Goal: Navigation & Orientation: Find specific page/section

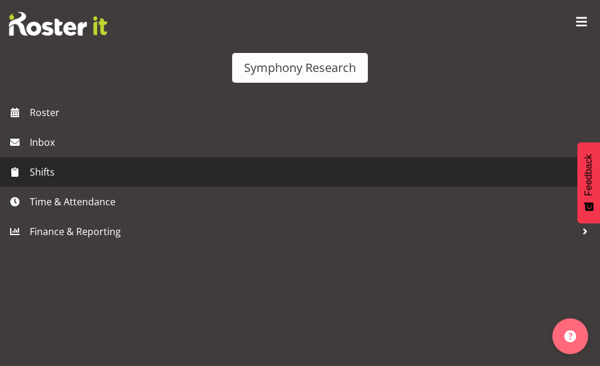
click at [80, 170] on span "Shifts" at bounding box center [303, 172] width 547 height 18
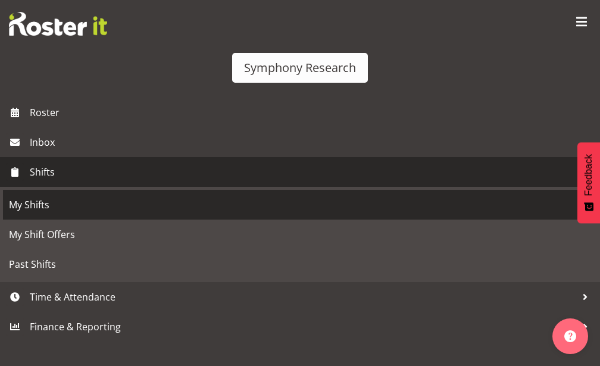
click at [74, 202] on span "My Shifts" at bounding box center [300, 205] width 582 height 18
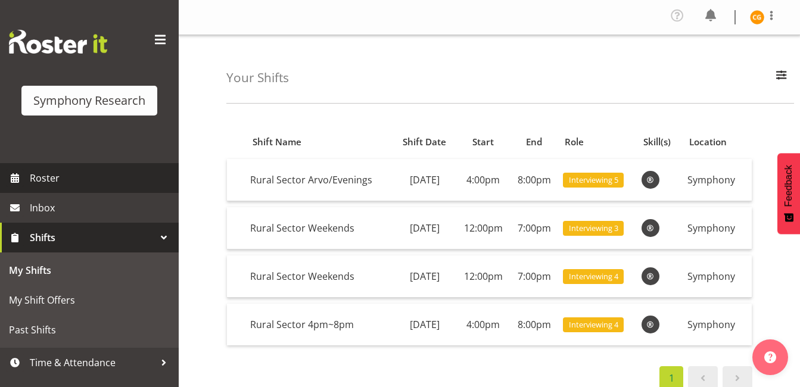
click at [113, 175] on span "Roster" at bounding box center [101, 178] width 143 height 18
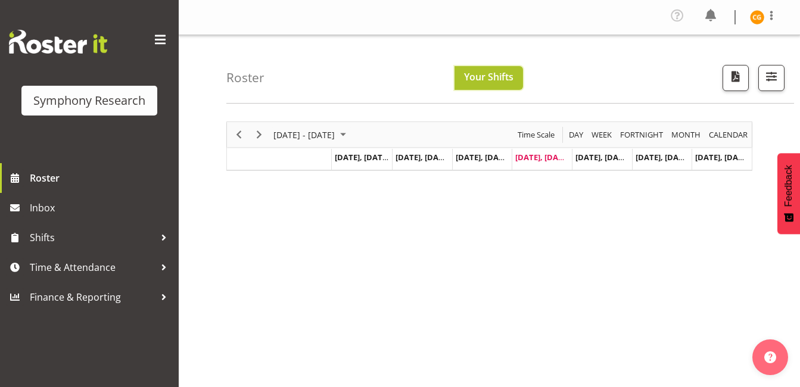
click at [488, 80] on span "Your Shifts" at bounding box center [488, 76] width 49 height 13
